Goal: Information Seeking & Learning: Learn about a topic

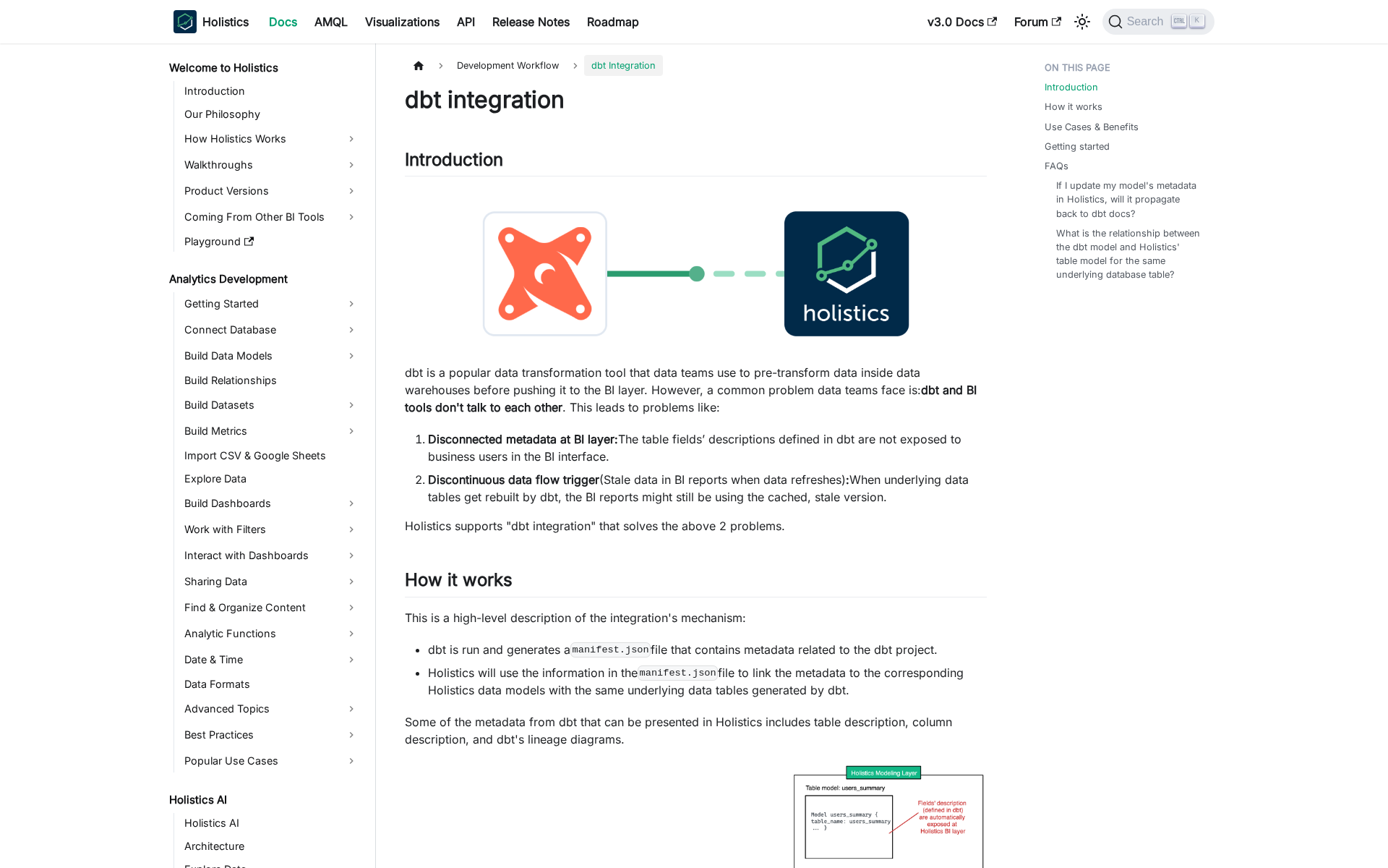
scroll to position [694, 0]
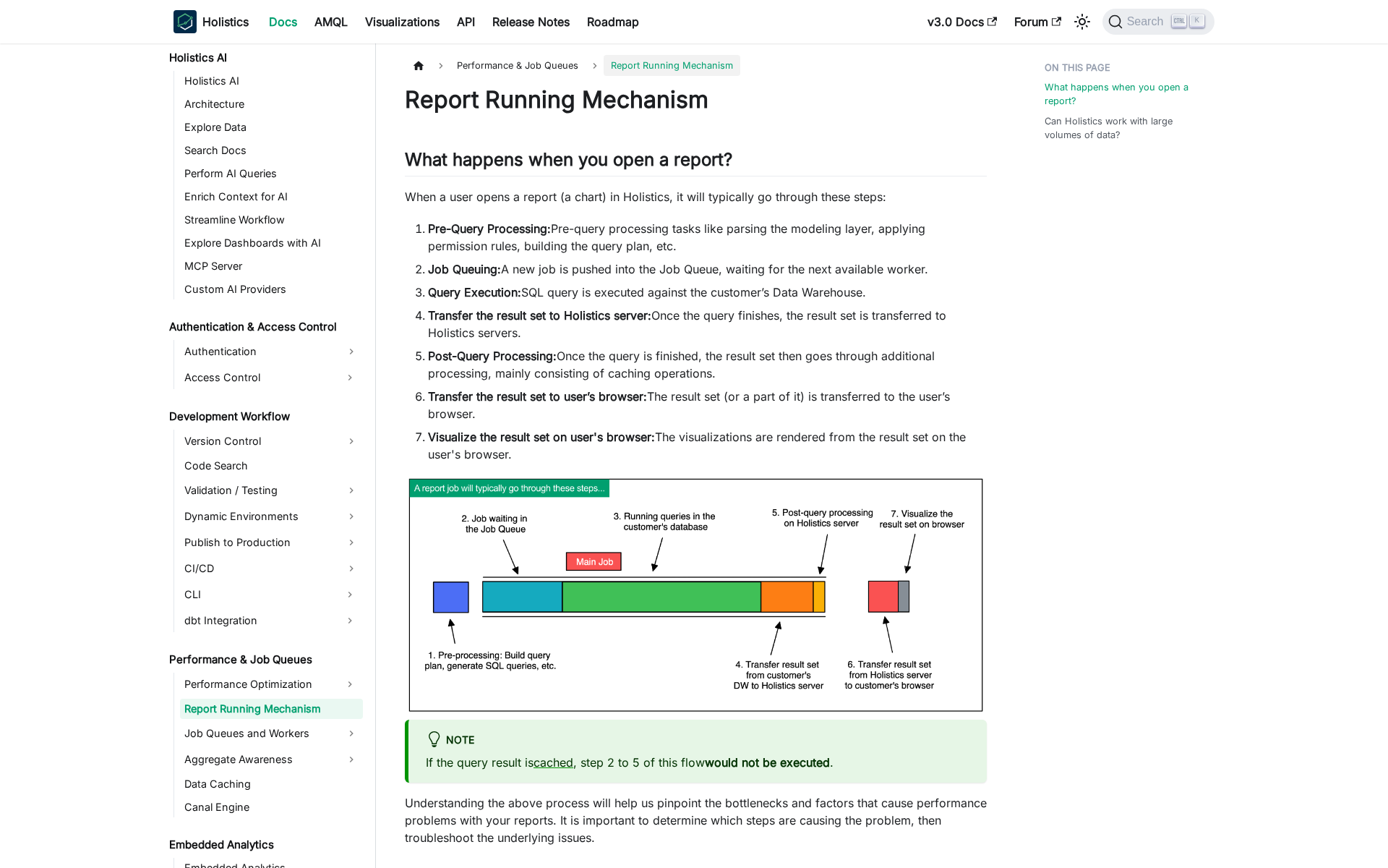
scroll to position [758, 0]
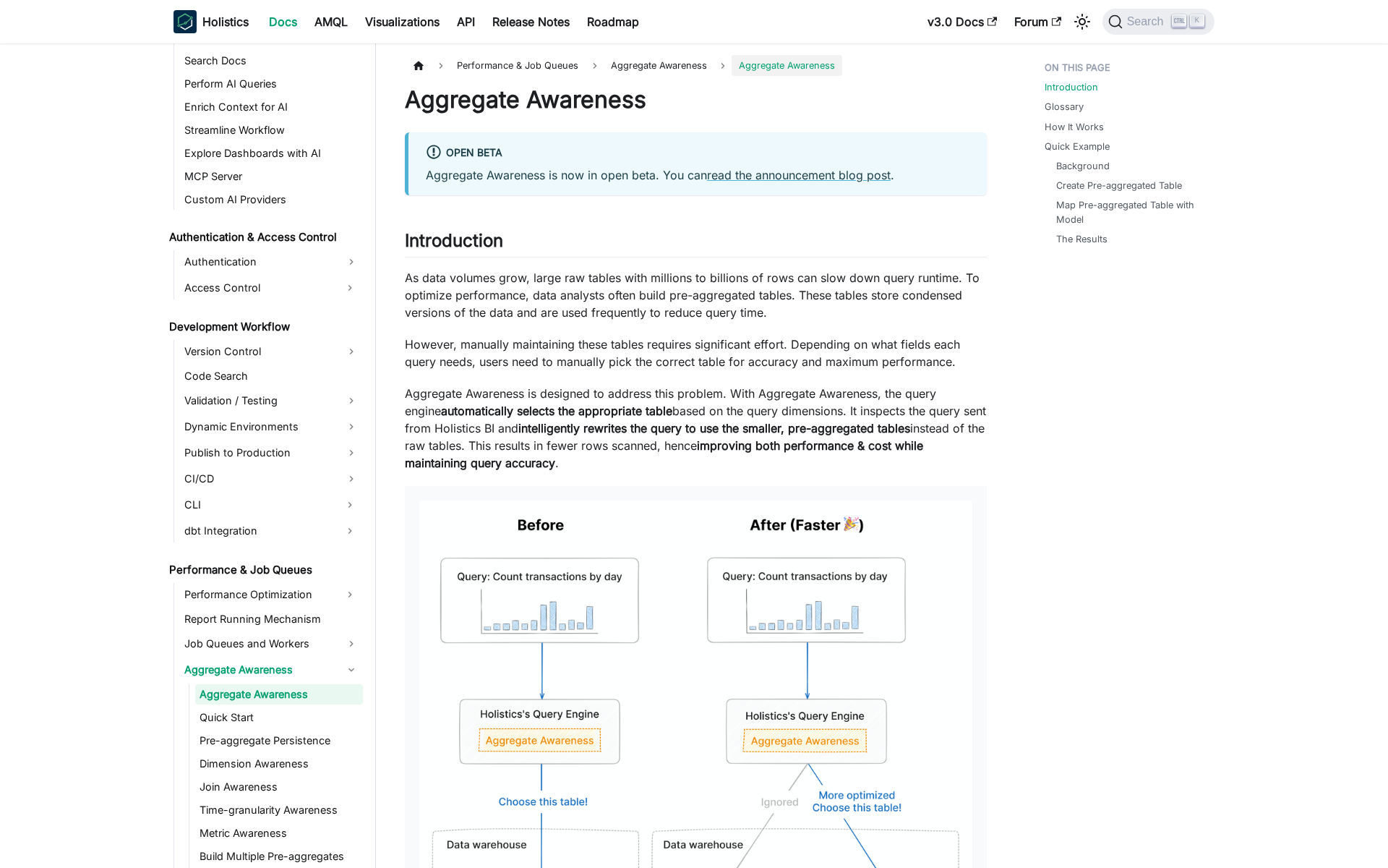
scroll to position [833, 0]
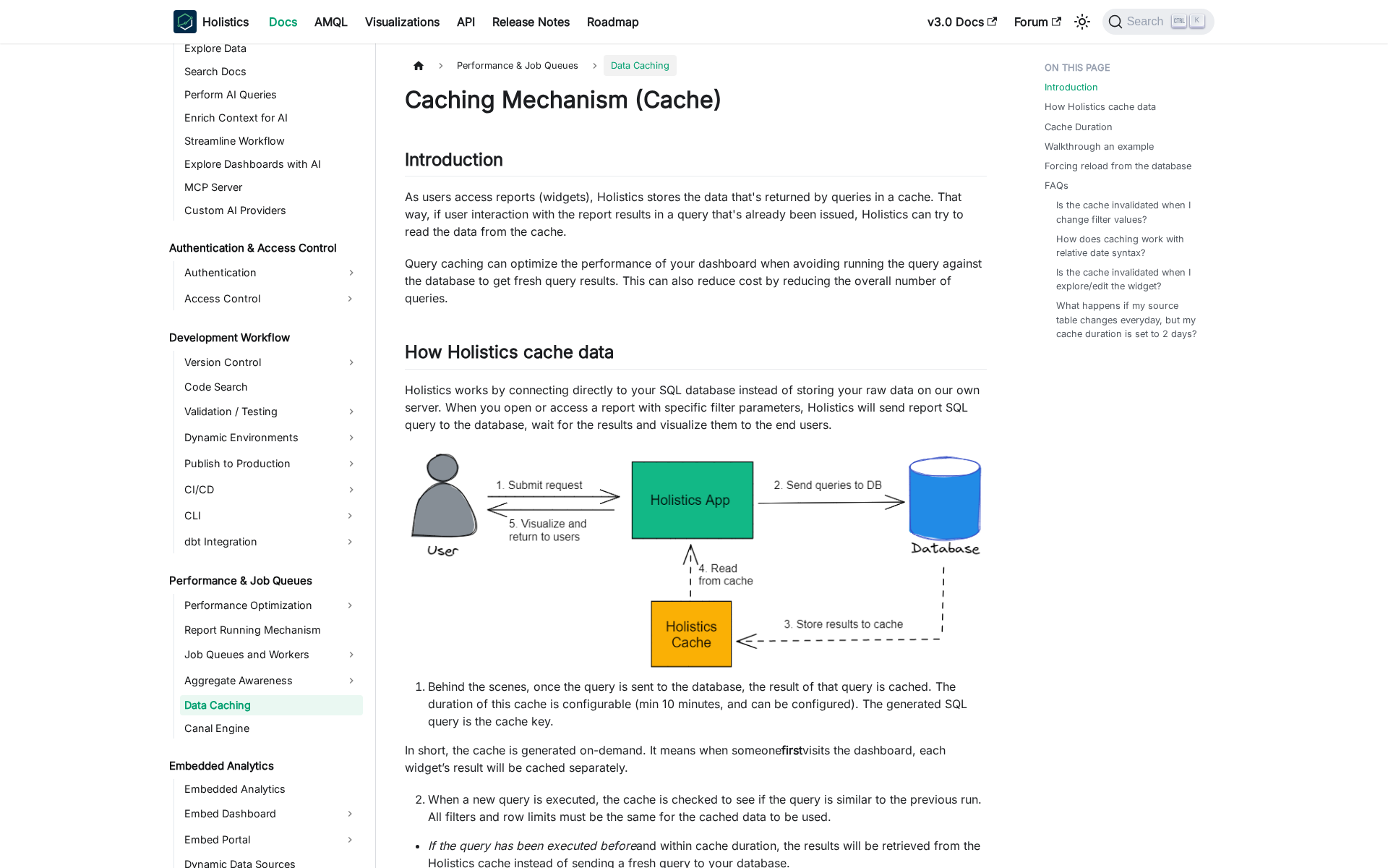
scroll to position [833, 0]
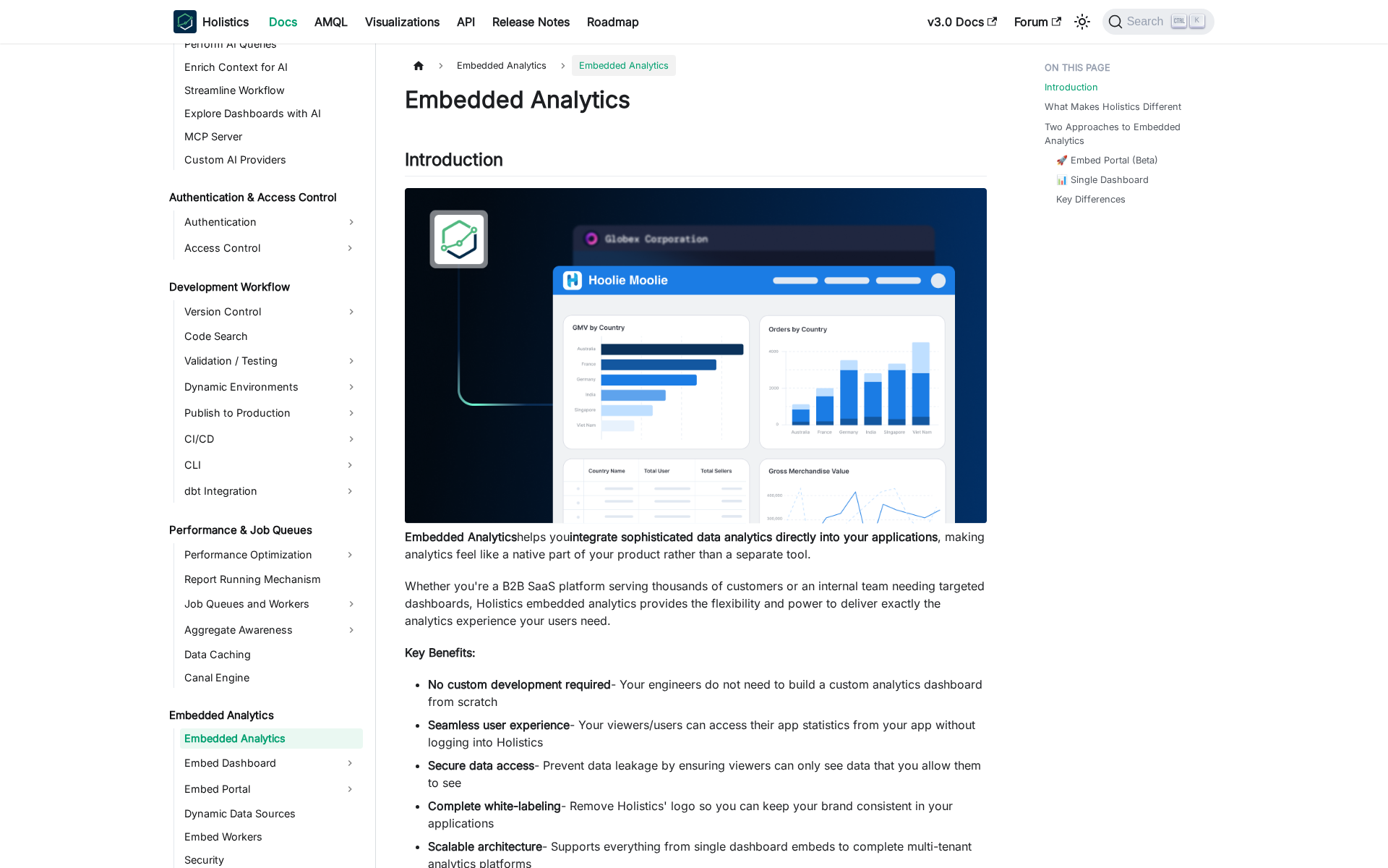
scroll to position [917, 0]
